Goal: Task Accomplishment & Management: Manage account settings

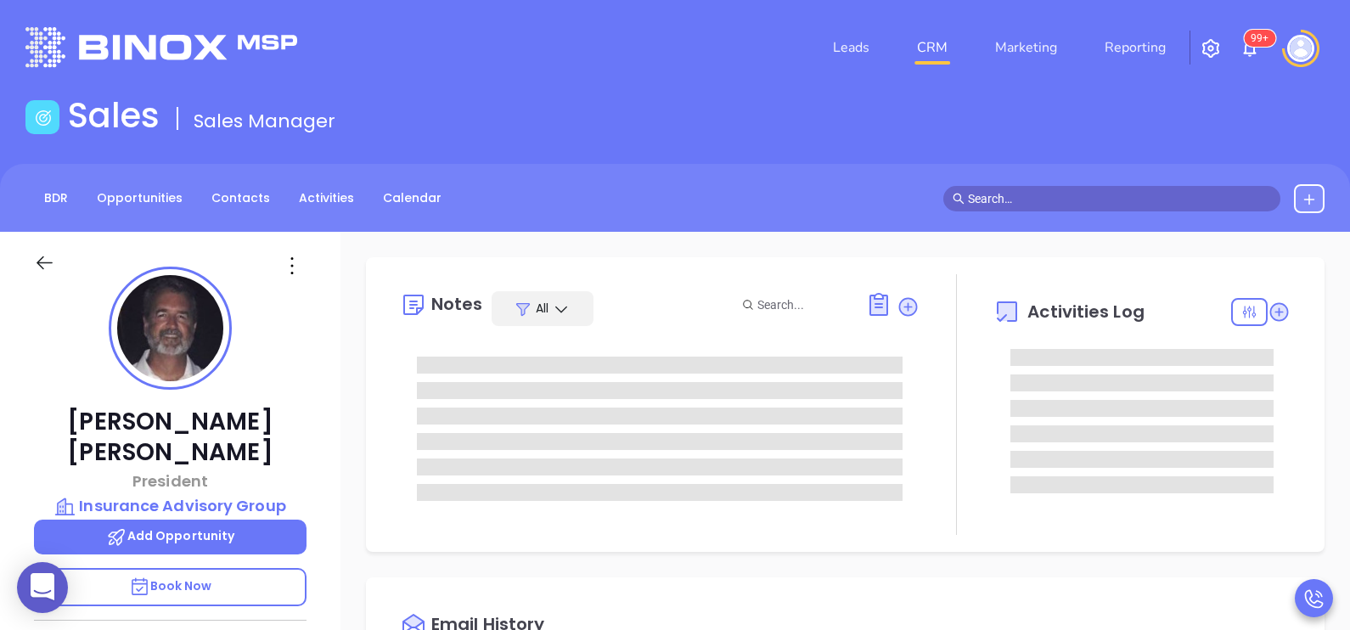
type input "08/15/2025"
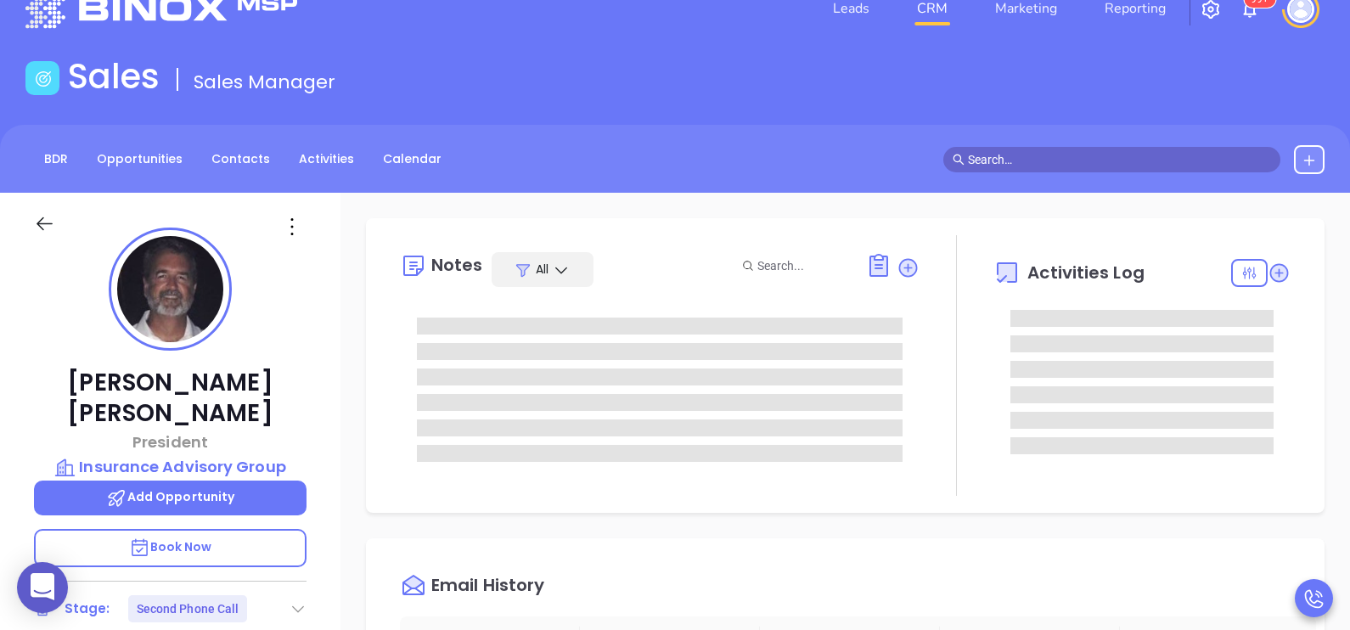
scroll to position [42, 0]
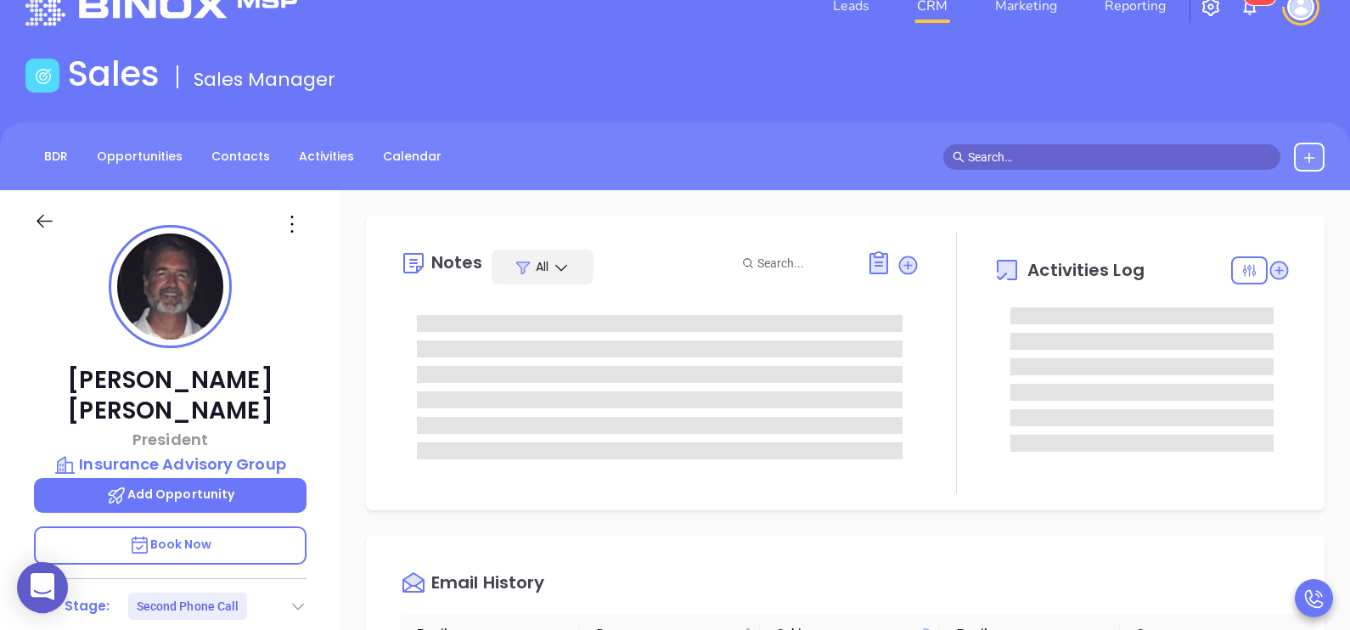
type input "Karina Genovez"
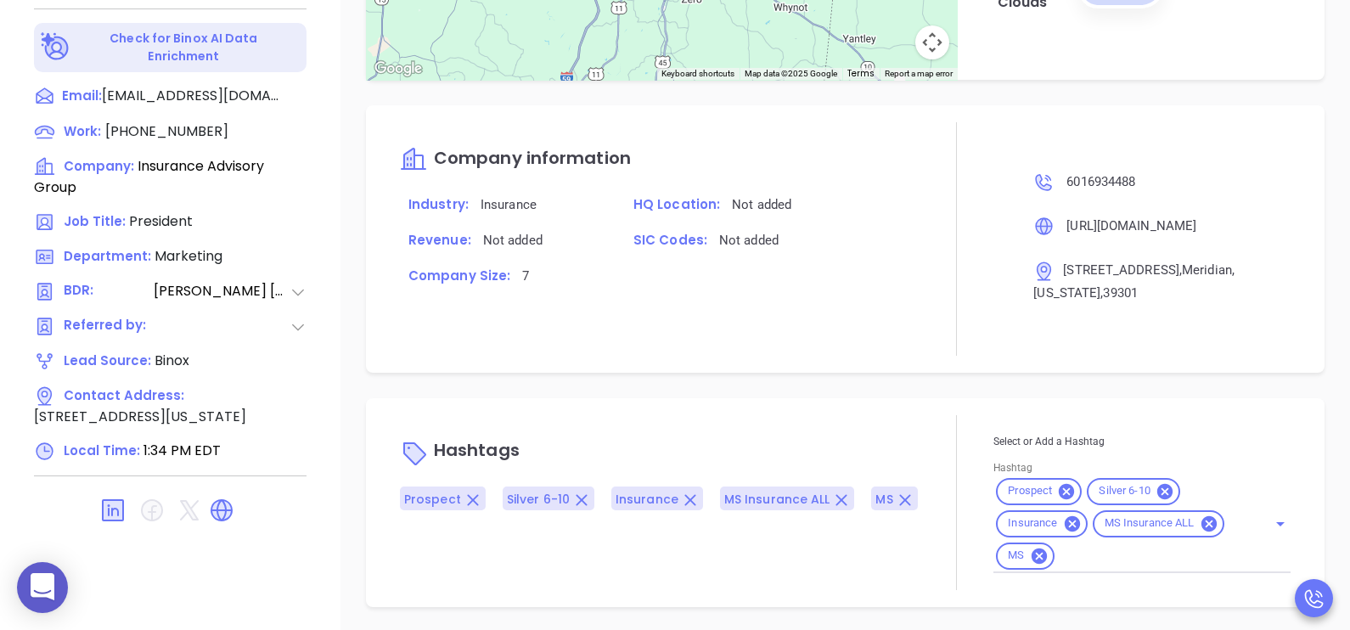
scroll to position [627, 0]
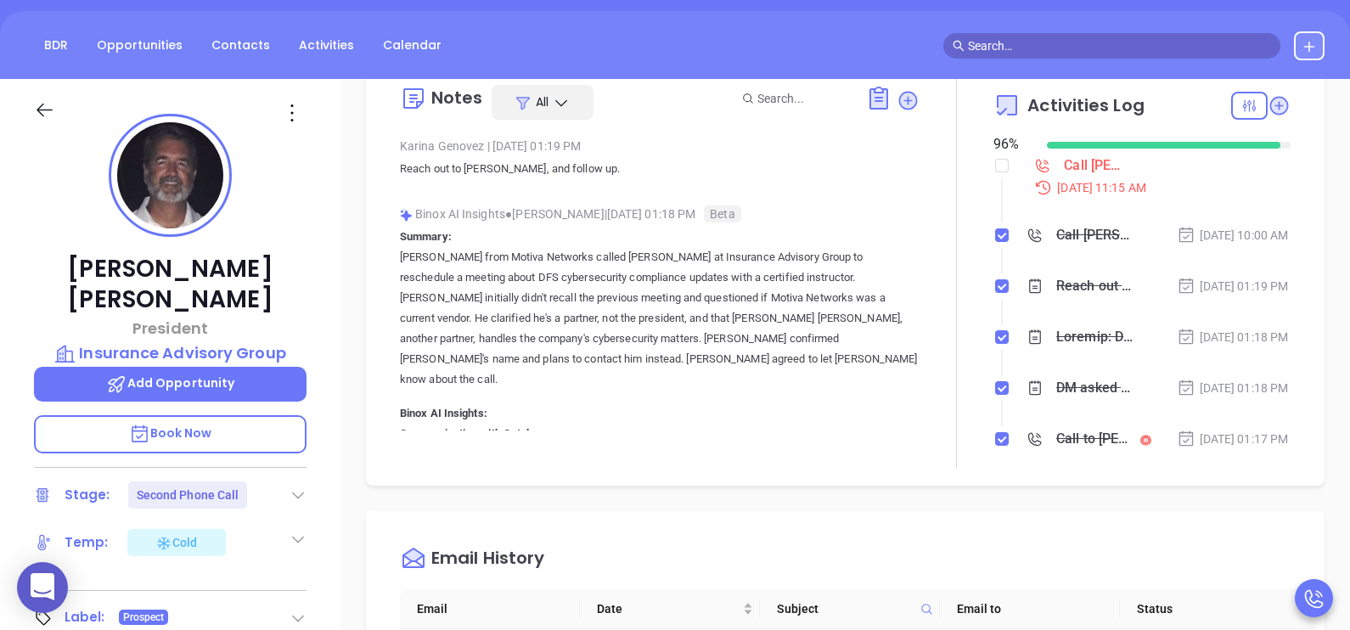
scroll to position [306, 0]
click at [860, 284] on p "Karina from Motiva Networks called Russell Thompson at Insurance Advisory Group…" at bounding box center [660, 320] width 520 height 143
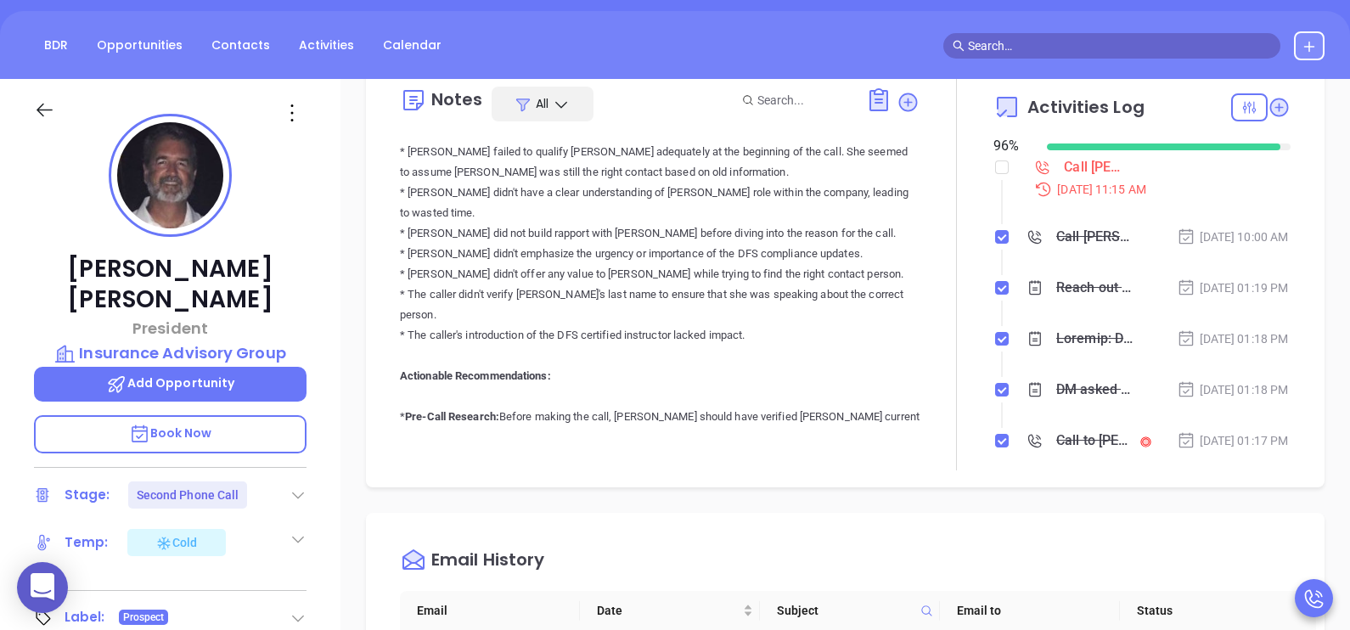
scroll to position [552, 0]
click at [1064, 172] on div "Call Russell to follow up - Russell Thompson" at bounding box center [1092, 167] width 56 height 25
click at [1205, 228] on div "Jul 31, 2025 | 10:00 AM" at bounding box center [1233, 237] width 112 height 19
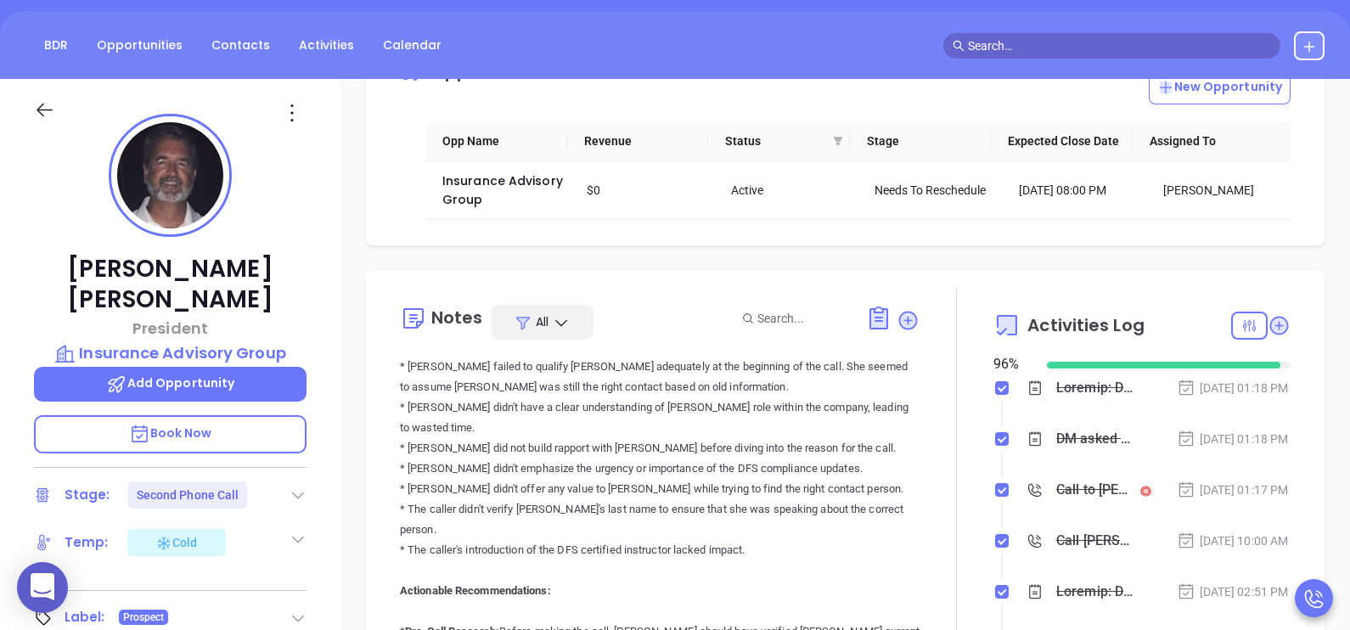
scroll to position [89, 0]
click at [1074, 501] on div "Call to Russell Thompson" at bounding box center [1094, 487] width 76 height 25
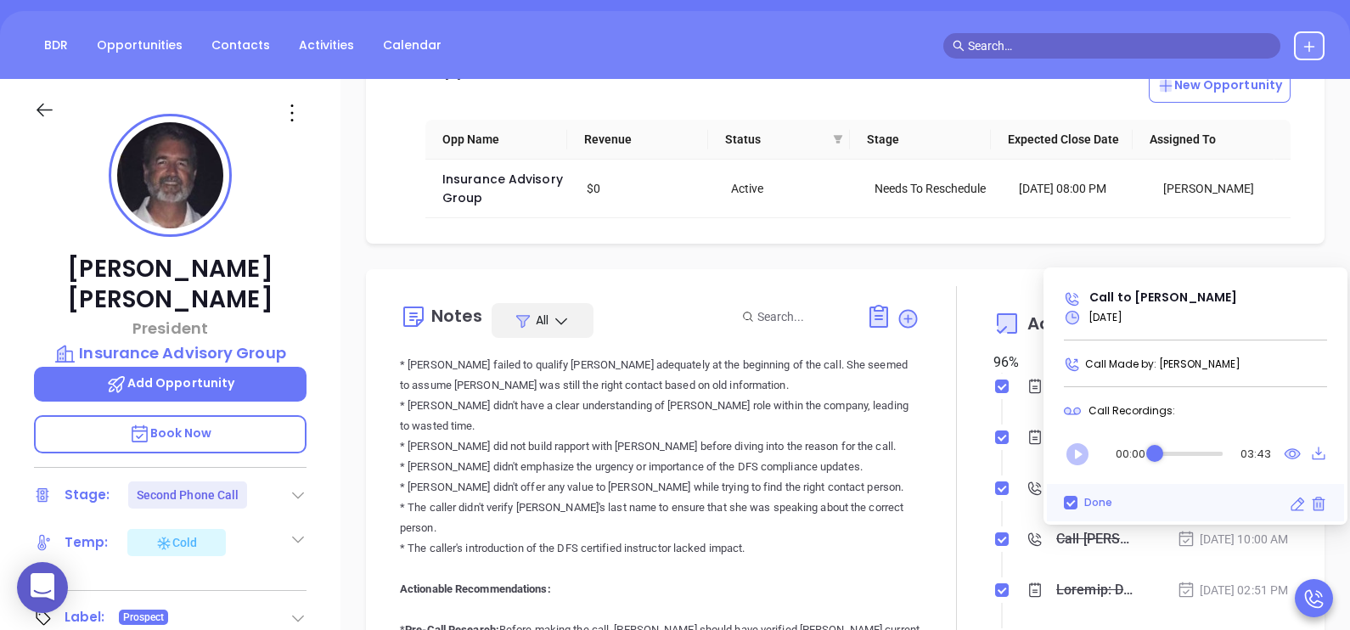
click at [1082, 451] on icon "Play" at bounding box center [1077, 454] width 22 height 22
click at [1167, 452] on div "Audio progress control" at bounding box center [1188, 454] width 67 height 4
click at [1176, 454] on div "Audio progress control" at bounding box center [1188, 454] width 67 height 4
click at [1185, 452] on div "Audio progress control" at bounding box center [1185, 454] width 71 height 4
click at [1195, 452] on div "Audio progress control" at bounding box center [1187, 454] width 70 height 4
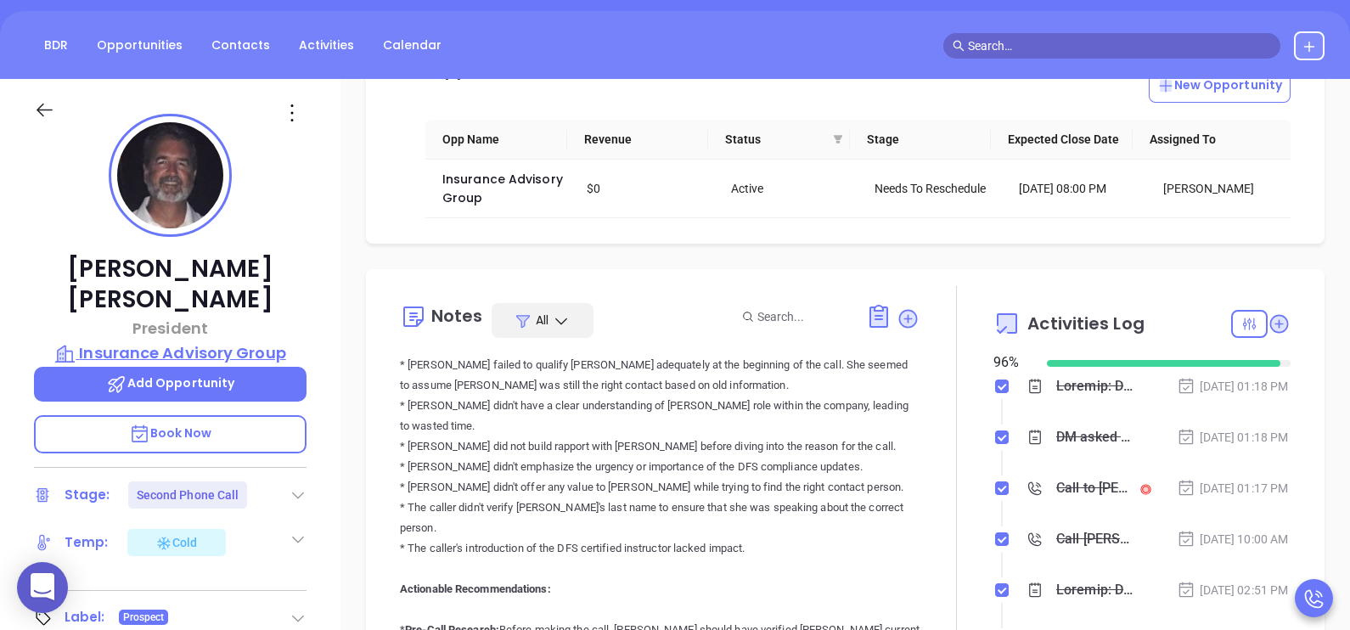
click at [278, 341] on p "Insurance Advisory Group" at bounding box center [170, 353] width 273 height 24
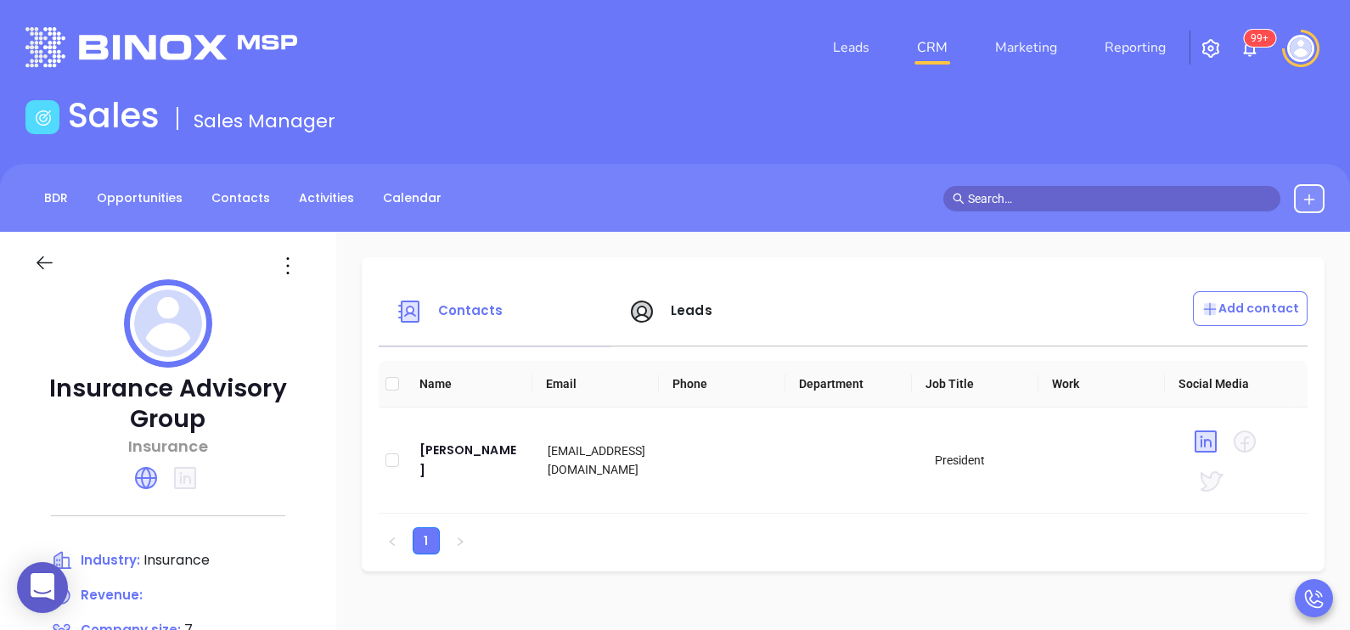
click at [700, 318] on span "Leads" at bounding box center [692, 310] width 42 height 18
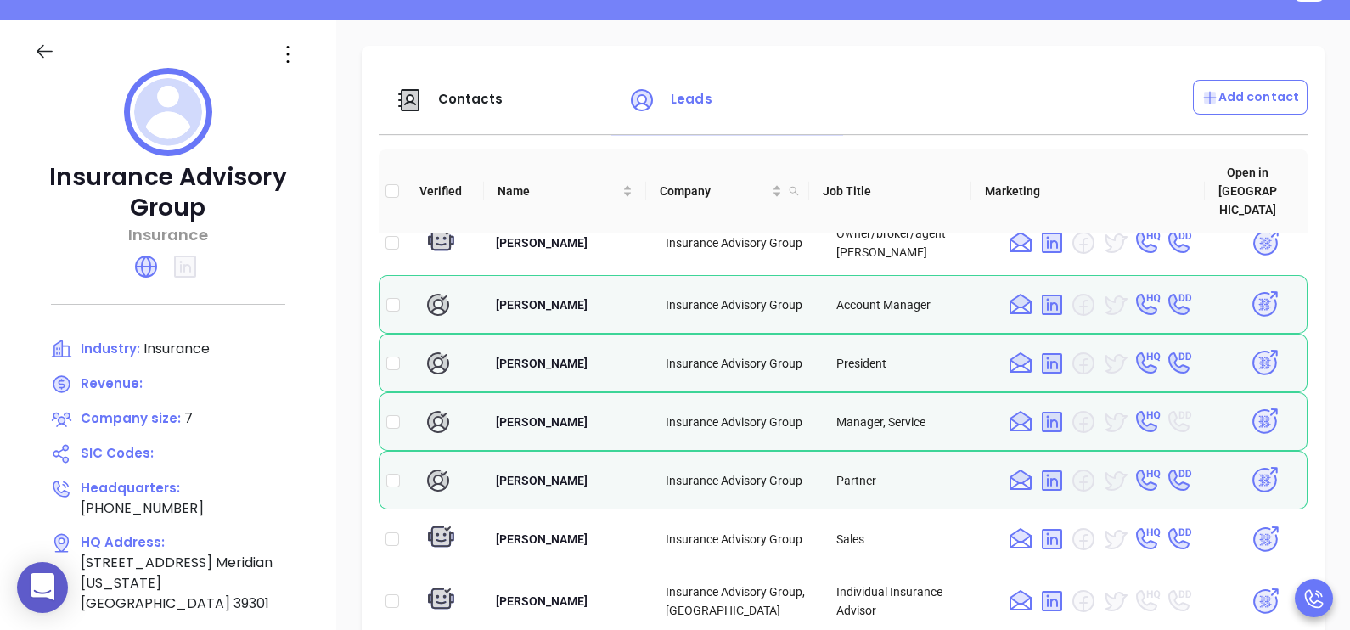
scroll to position [153, 0]
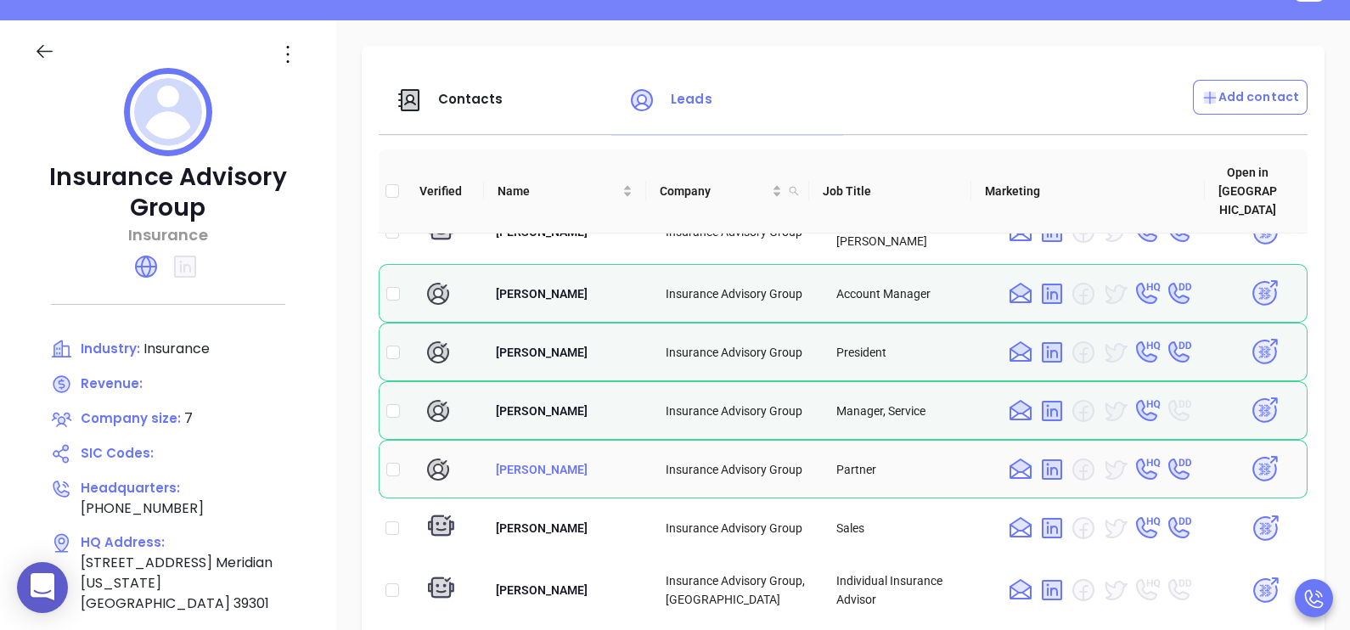
click at [543, 475] on span "[PERSON_NAME]" at bounding box center [542, 470] width 92 height 14
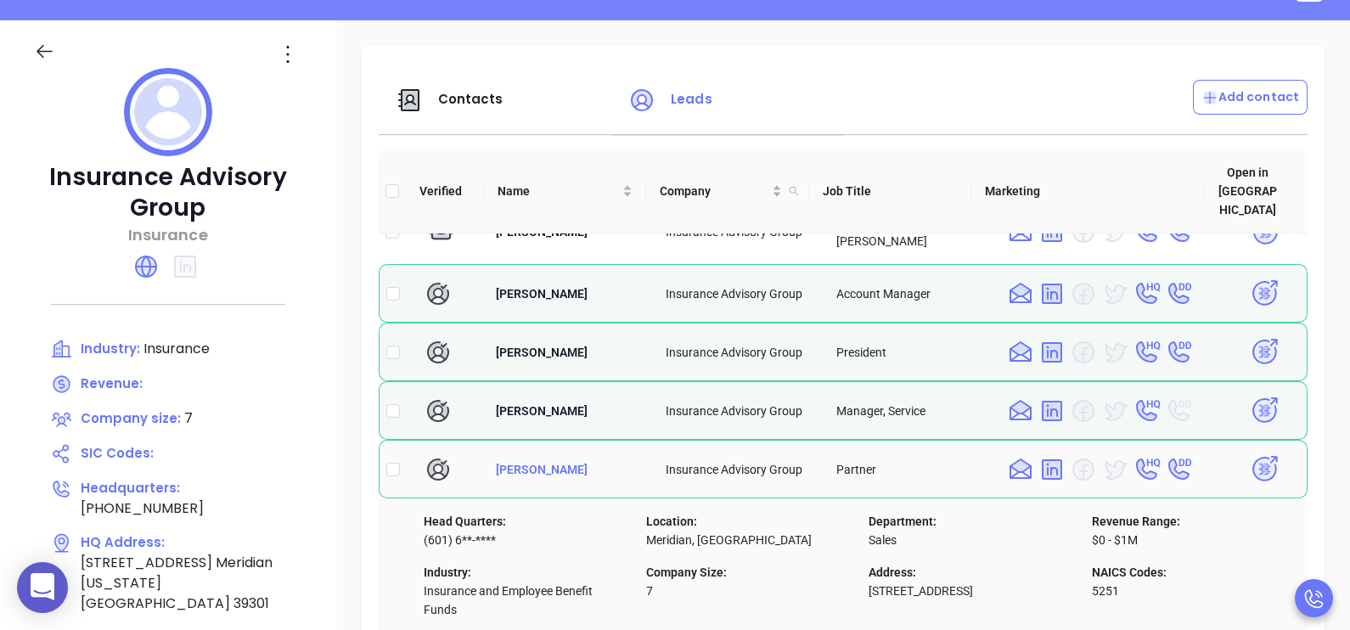
click at [543, 475] on span "[PERSON_NAME]" at bounding box center [542, 470] width 92 height 14
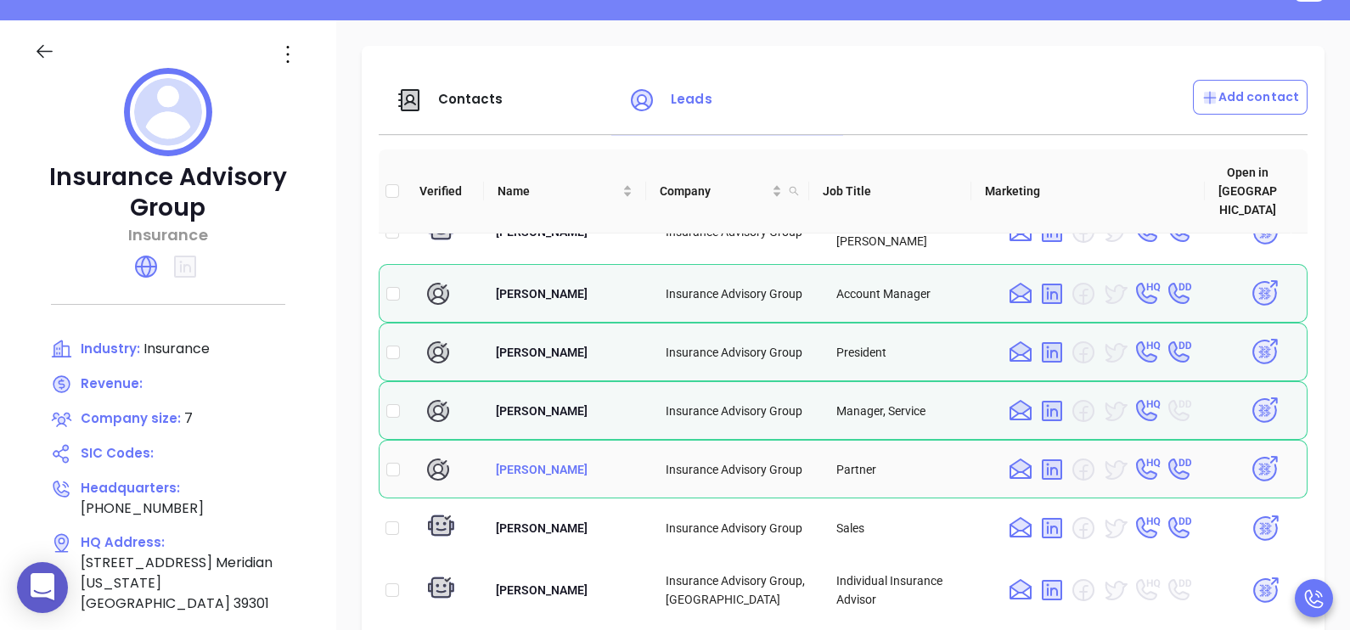
click at [543, 475] on span "[PERSON_NAME]" at bounding box center [542, 470] width 92 height 14
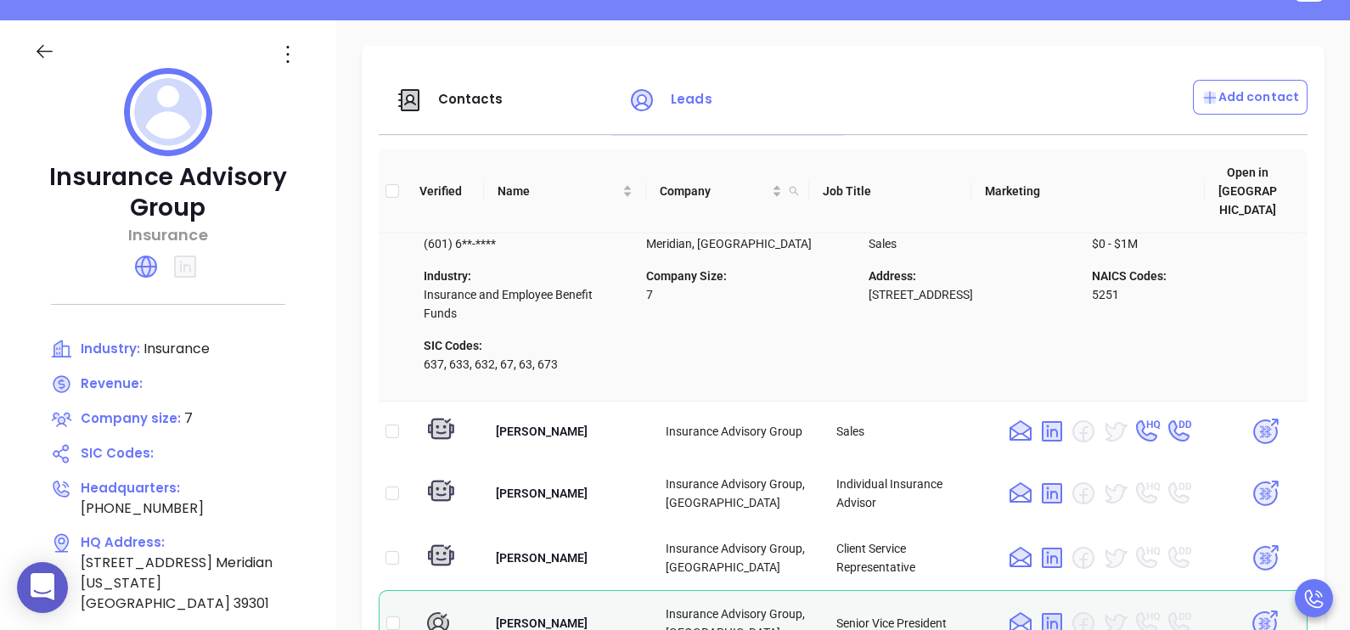
scroll to position [531, 0]
